Goal: Find specific page/section: Find specific page/section

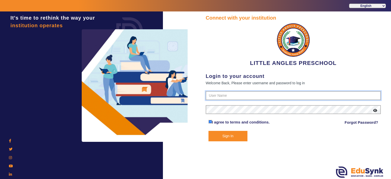
type input "9764614644"
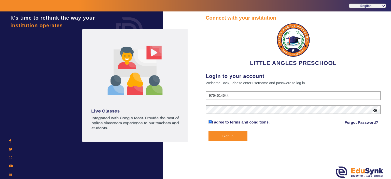
click at [223, 139] on button "Sign In" at bounding box center [227, 136] width 39 height 10
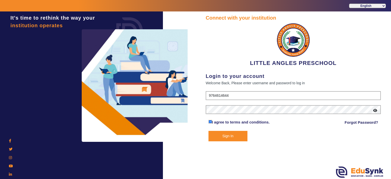
click at [223, 139] on button "Sign In" at bounding box center [227, 136] width 39 height 10
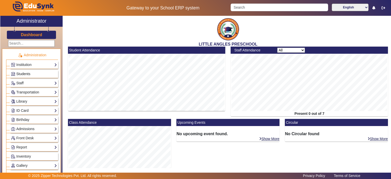
click at [26, 74] on span "Students" at bounding box center [23, 74] width 14 height 4
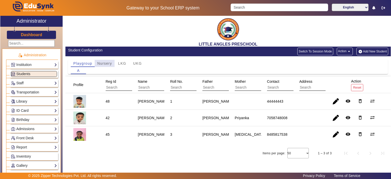
click at [104, 64] on span "Nursery" at bounding box center [104, 64] width 15 height 4
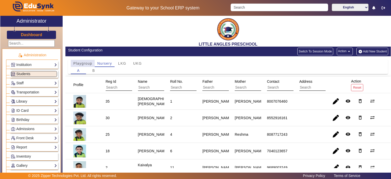
click at [82, 64] on span "Playgroup" at bounding box center [82, 64] width 19 height 4
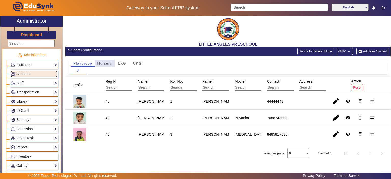
click at [107, 63] on span "Nursery" at bounding box center [104, 64] width 15 height 4
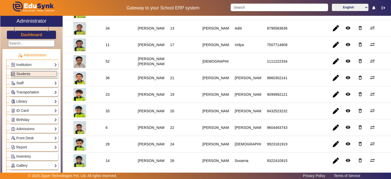
scroll to position [154, 0]
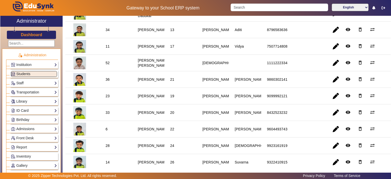
click at [80, 46] on img at bounding box center [79, 46] width 13 height 13
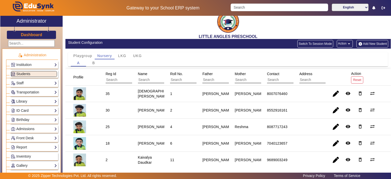
scroll to position [0, 0]
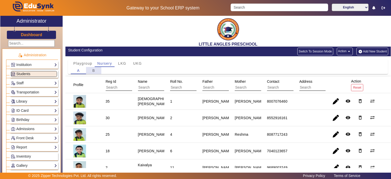
click at [95, 70] on span "B" at bounding box center [93, 71] width 3 height 4
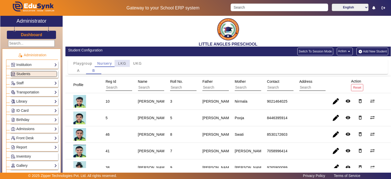
click at [125, 65] on span "LKG" at bounding box center [122, 64] width 8 height 4
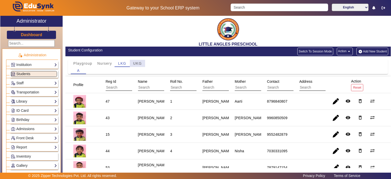
click at [139, 64] on span "UKG" at bounding box center [137, 64] width 9 height 4
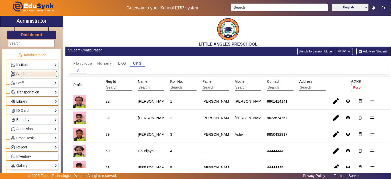
click at [41, 83] on link "Staff" at bounding box center [34, 83] width 46 height 6
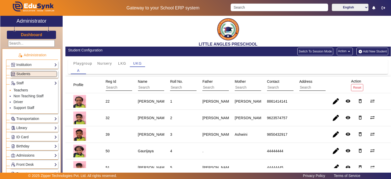
click at [22, 90] on link "Teachers" at bounding box center [20, 90] width 15 height 4
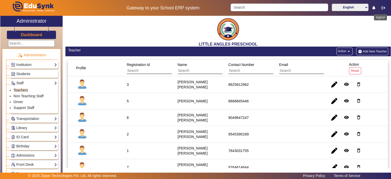
click at [384, 7] on icon "button" at bounding box center [383, 8] width 4 height 4
